Goal: Check status: Check status

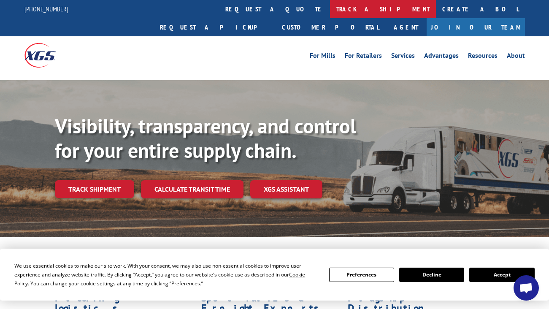
click at [330, 8] on link "track a shipment" at bounding box center [383, 9] width 106 height 18
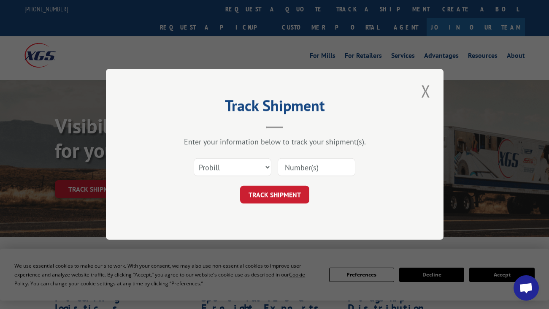
click at [291, 170] on input at bounding box center [317, 168] width 78 height 18
paste input "17386587"
type input "17386587"
drag, startPoint x: 264, startPoint y: 190, endPoint x: 273, endPoint y: 193, distance: 9.3
click at [264, 190] on button "TRACK SHIPMENT" at bounding box center [274, 195] width 69 height 18
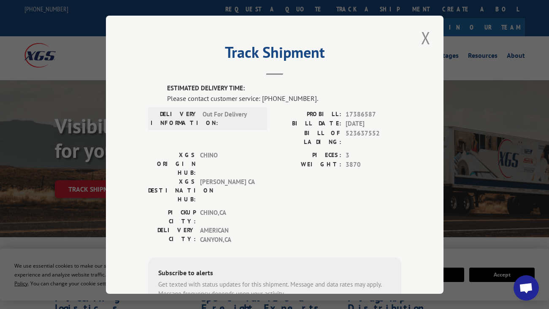
click at [282, 208] on div "PICKUP CITY: [GEOGRAPHIC_DATA] , CA DELIVERY CITY: [GEOGRAPHIC_DATA] , [GEOGRAP…" at bounding box center [274, 228] width 253 height 41
click at [425, 33] on button "Close modal" at bounding box center [426, 37] width 14 height 23
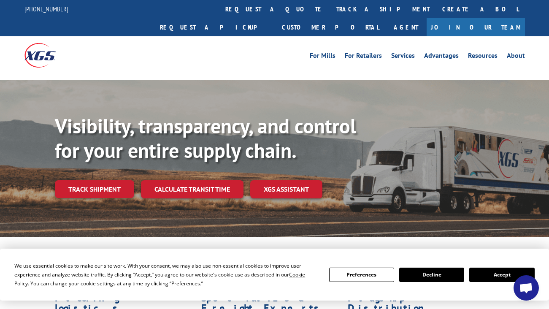
click at [282, 46] on div "For [PERSON_NAME] For Retailers Services Advantages Resources About For [PERSON…" at bounding box center [274, 55] width 501 height 38
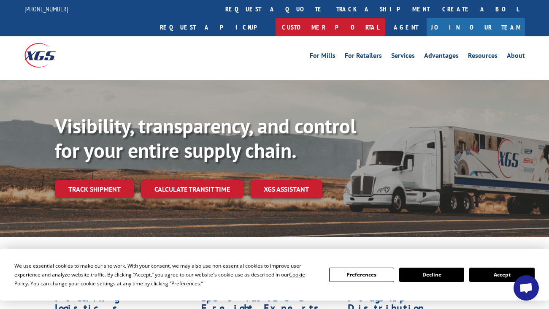
click at [386, 18] on link "Customer Portal" at bounding box center [331, 27] width 110 height 18
